Goal: Task Accomplishment & Management: Use online tool/utility

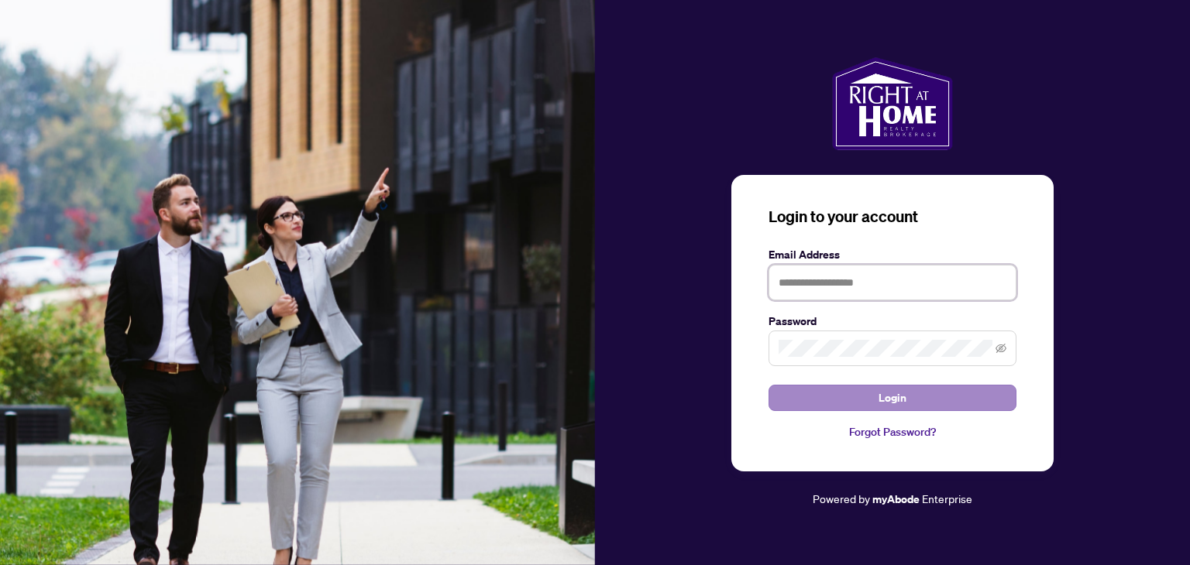
type input "**********"
click at [834, 400] on button "Login" at bounding box center [892, 398] width 248 height 26
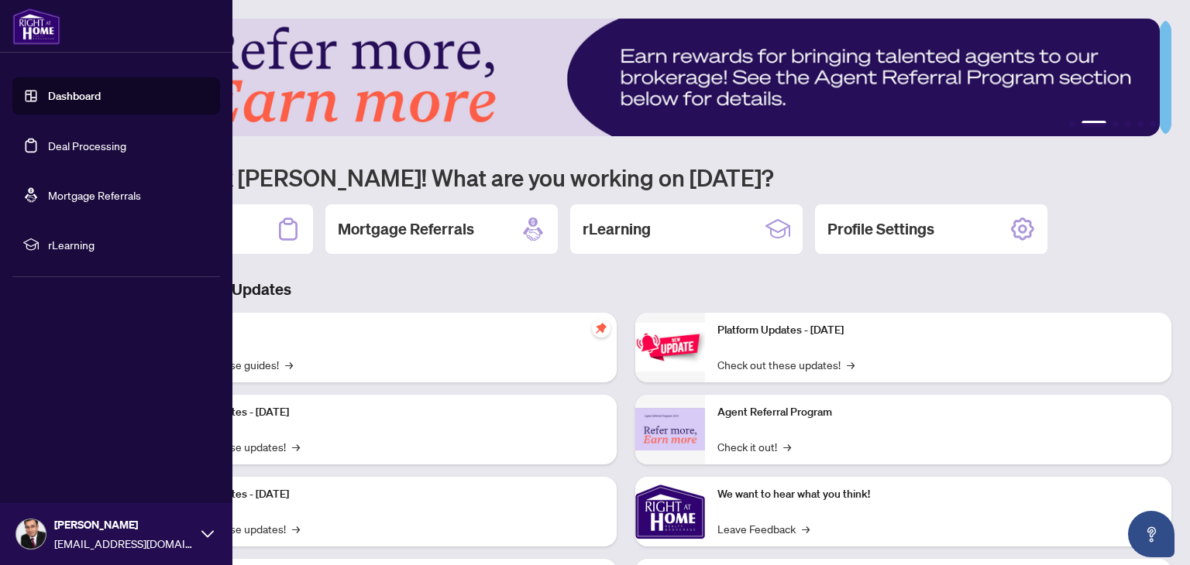
click at [126, 143] on link "Deal Processing" at bounding box center [87, 146] width 78 height 14
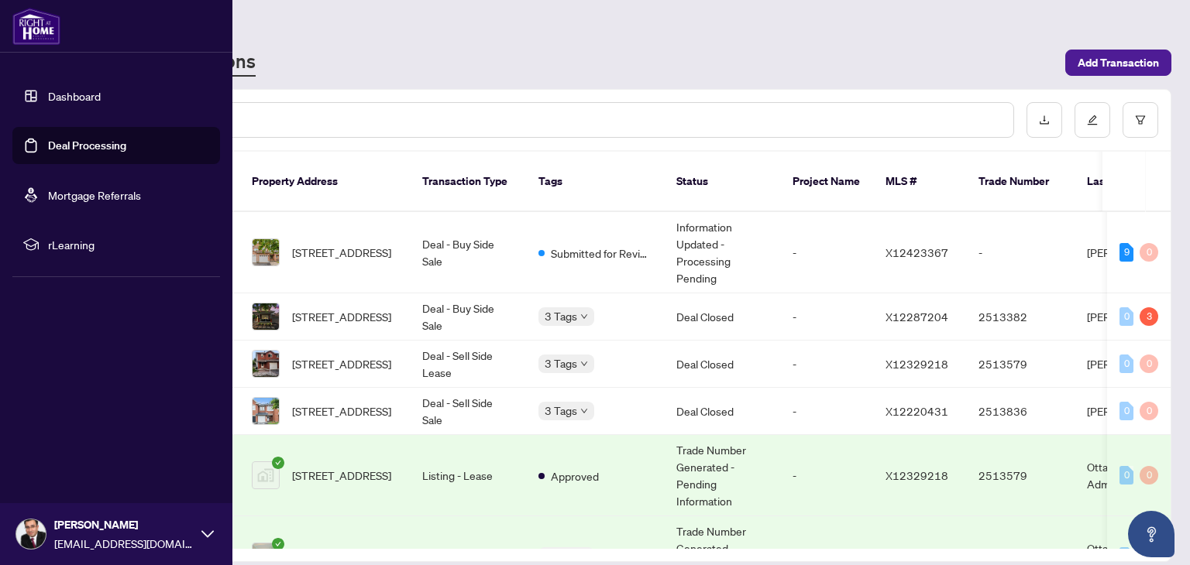
click at [33, 34] on img at bounding box center [36, 26] width 48 height 37
